Goal: Find specific page/section: Find specific page/section

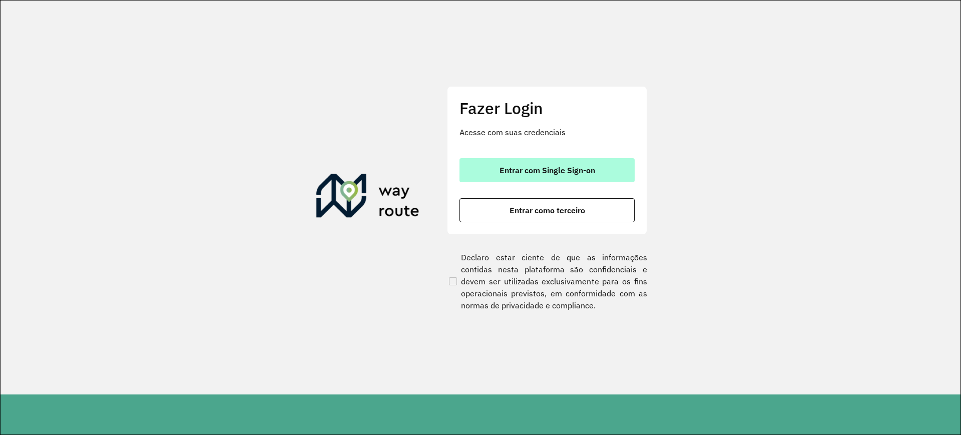
click at [558, 171] on span "Entrar com Single Sign-on" at bounding box center [548, 170] width 96 height 8
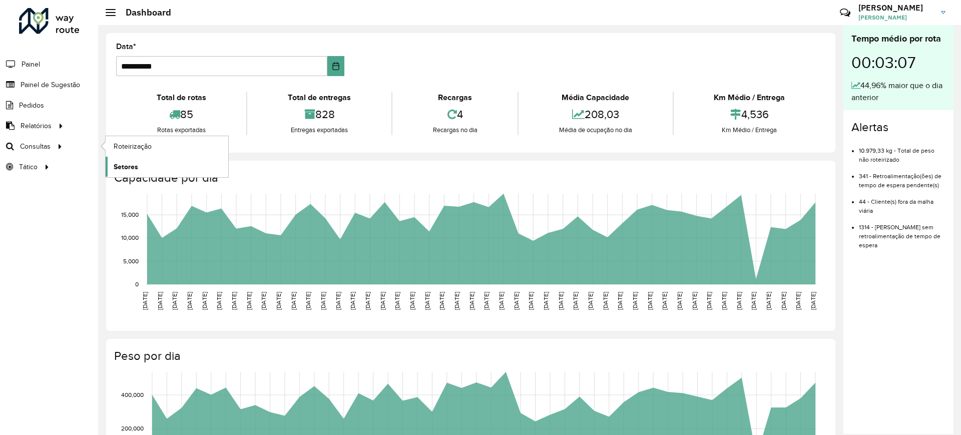
click at [132, 160] on link "Setores" at bounding box center [167, 167] width 123 height 20
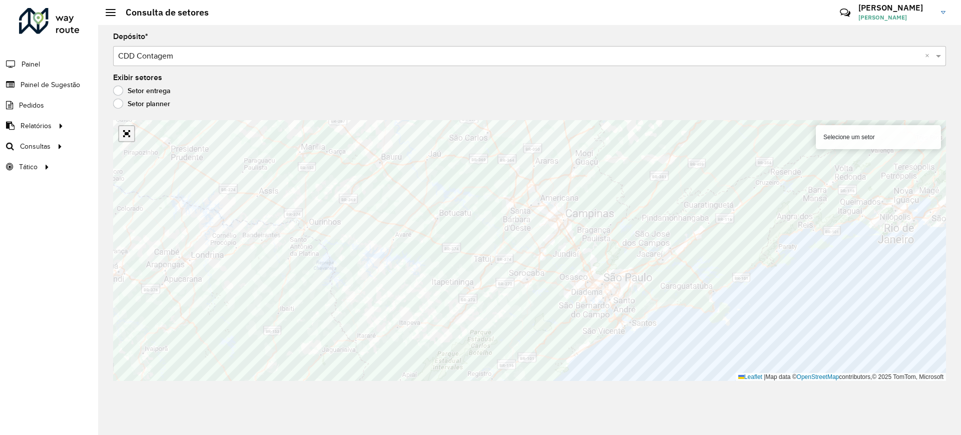
click at [132, 137] on link "Abrir mapa em tela cheia" at bounding box center [126, 133] width 15 height 15
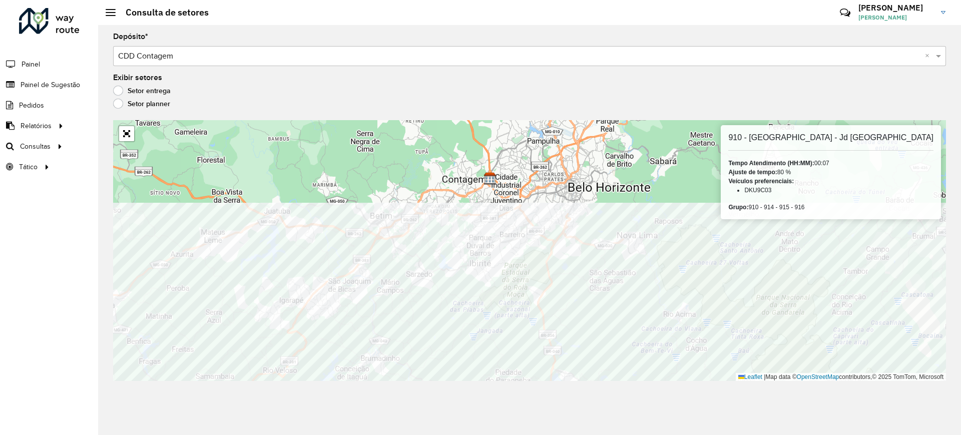
click at [401, 395] on div "Depósito * Selecione um depósito × CDD Contagem × Exibir setores Setor entrega …" at bounding box center [529, 230] width 863 height 410
